Goal: Transaction & Acquisition: Book appointment/travel/reservation

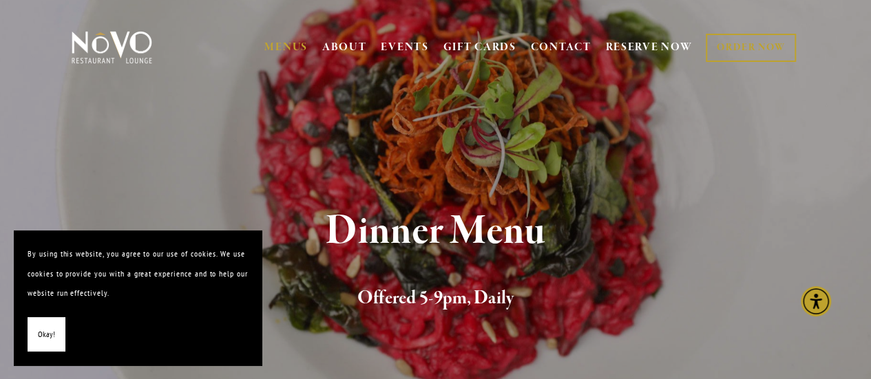
click at [48, 332] on span "Okay!" at bounding box center [46, 335] width 17 height 20
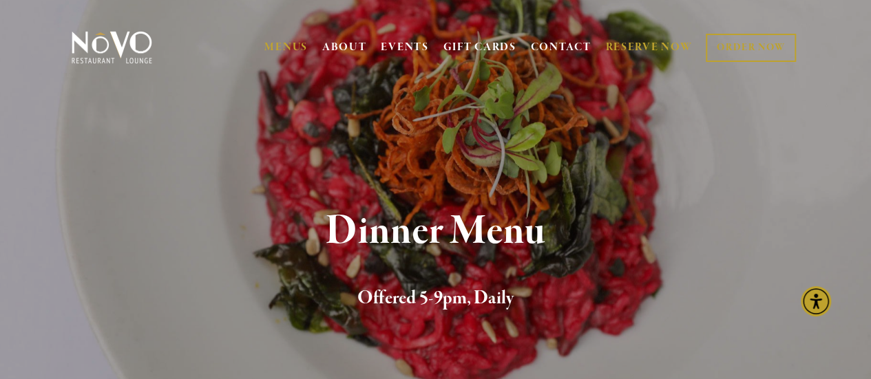
click at [651, 52] on link "RESERVE NOW" at bounding box center [648, 47] width 87 height 26
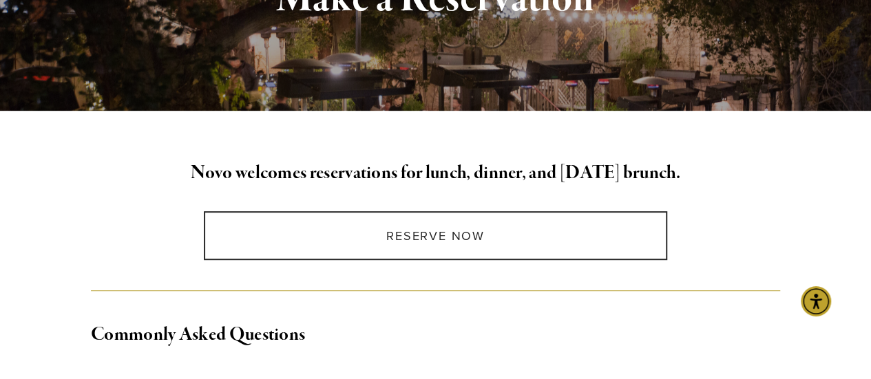
scroll to position [275, 0]
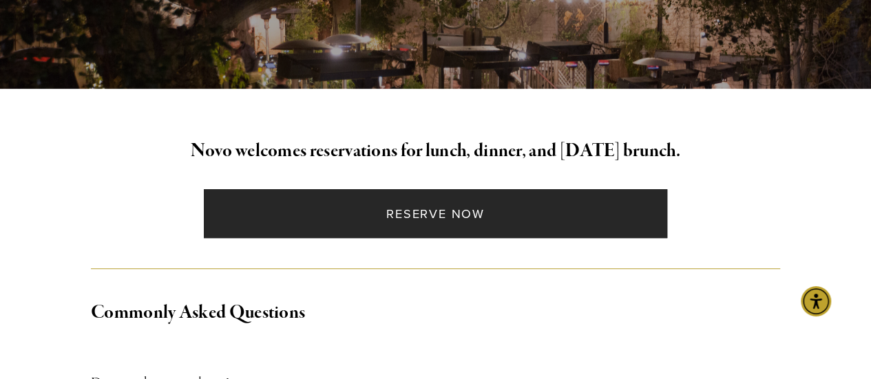
click at [425, 215] on link "Reserve Now" at bounding box center [435, 213] width 463 height 49
